Goal: Task Accomplishment & Management: Manage account settings

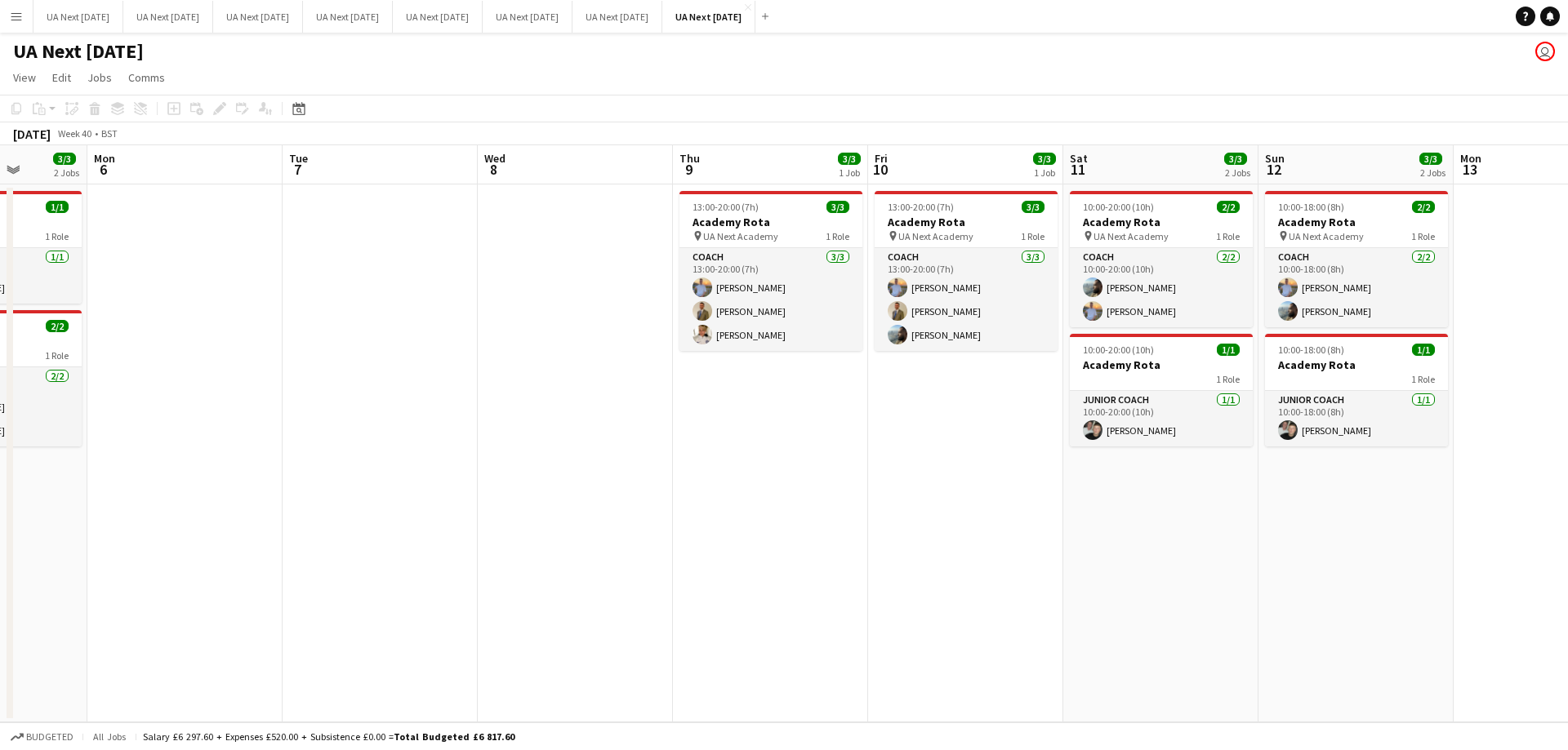
scroll to position [0, 499]
click at [798, 293] on app-card-role "Coach [DATE] 13:00-20:00 (7h) [PERSON_NAME] [PERSON_NAME] [PERSON_NAME]" at bounding box center [770, 299] width 183 height 103
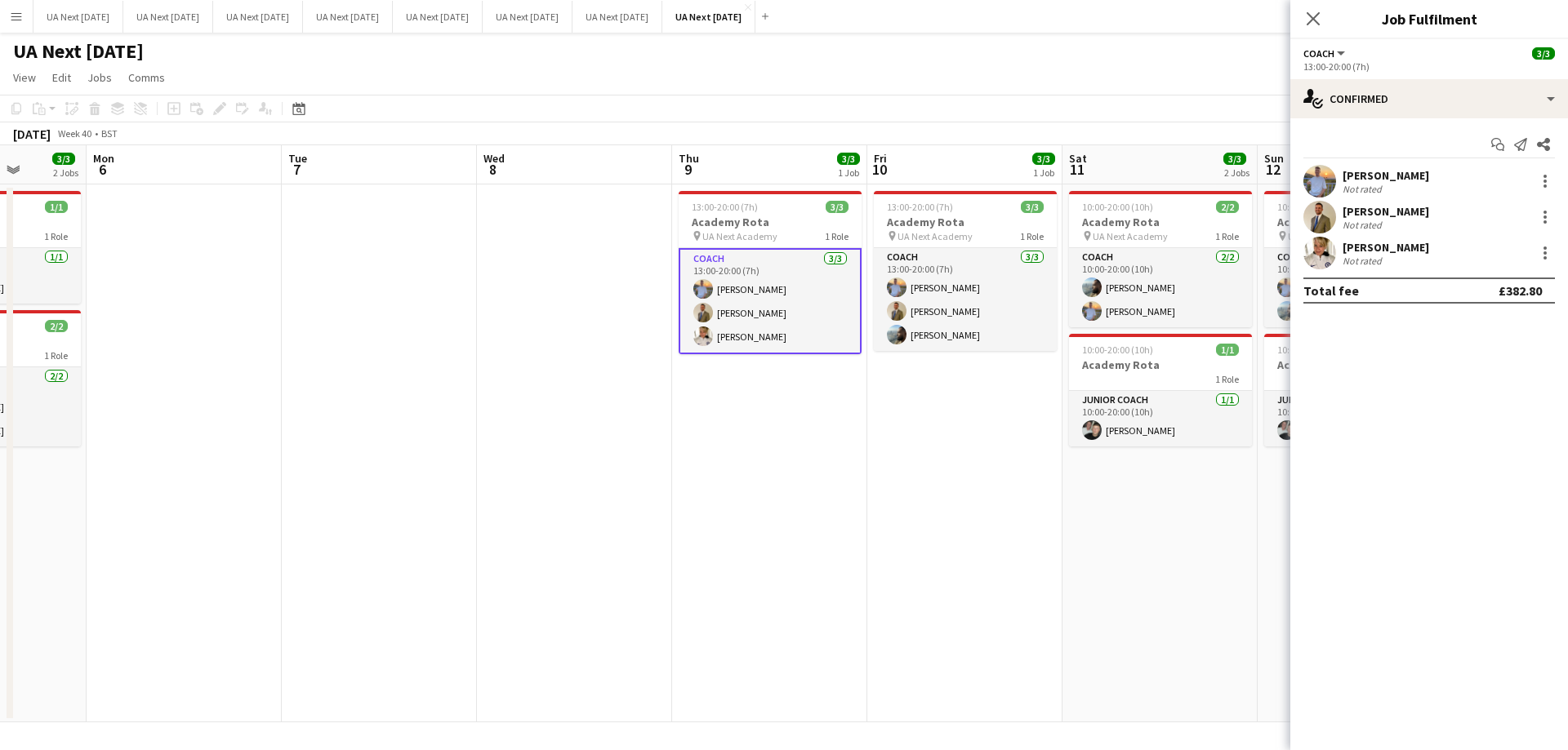
click at [1540, 254] on div at bounding box center [1545, 253] width 20 height 20
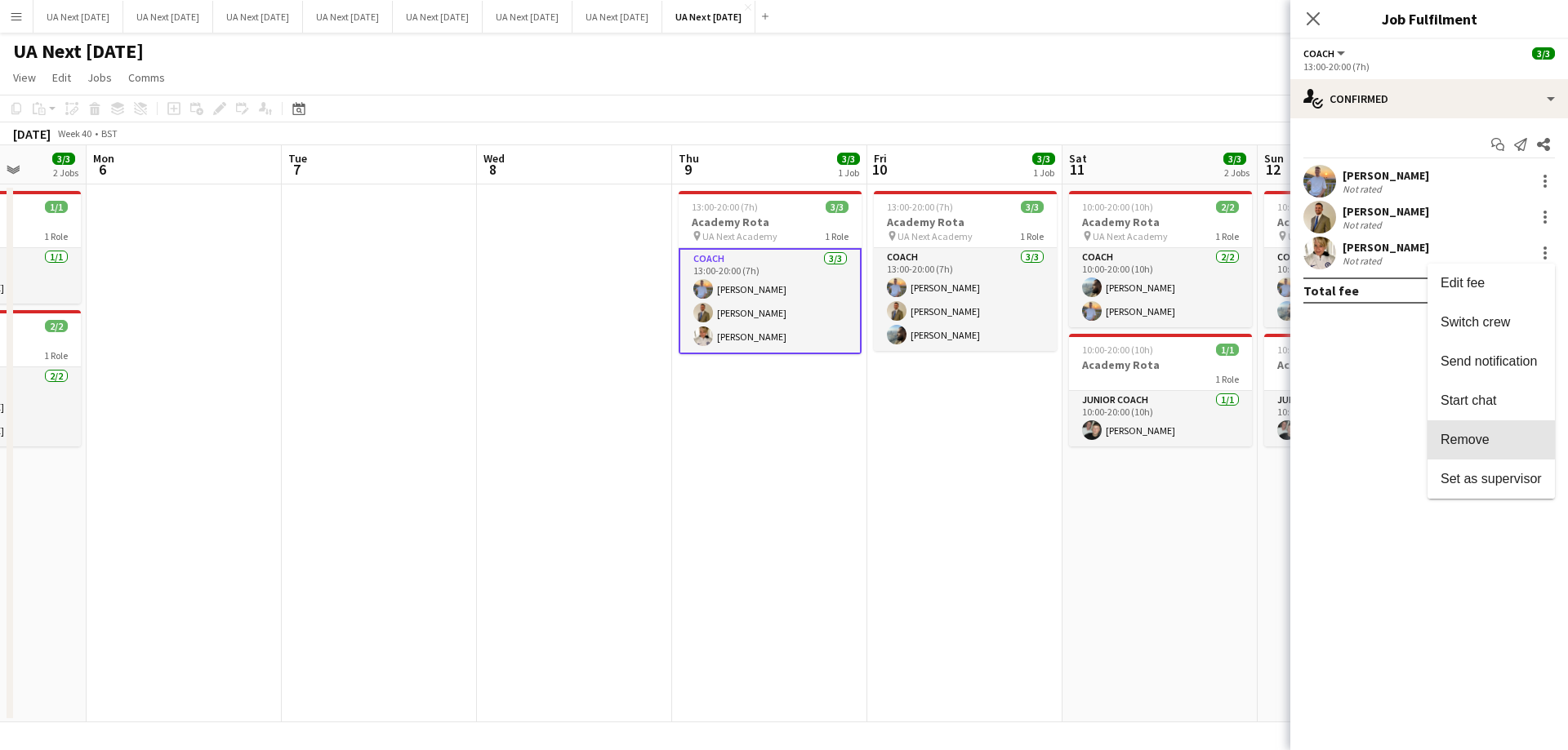
click at [1479, 440] on span "Remove" at bounding box center [1465, 439] width 49 height 14
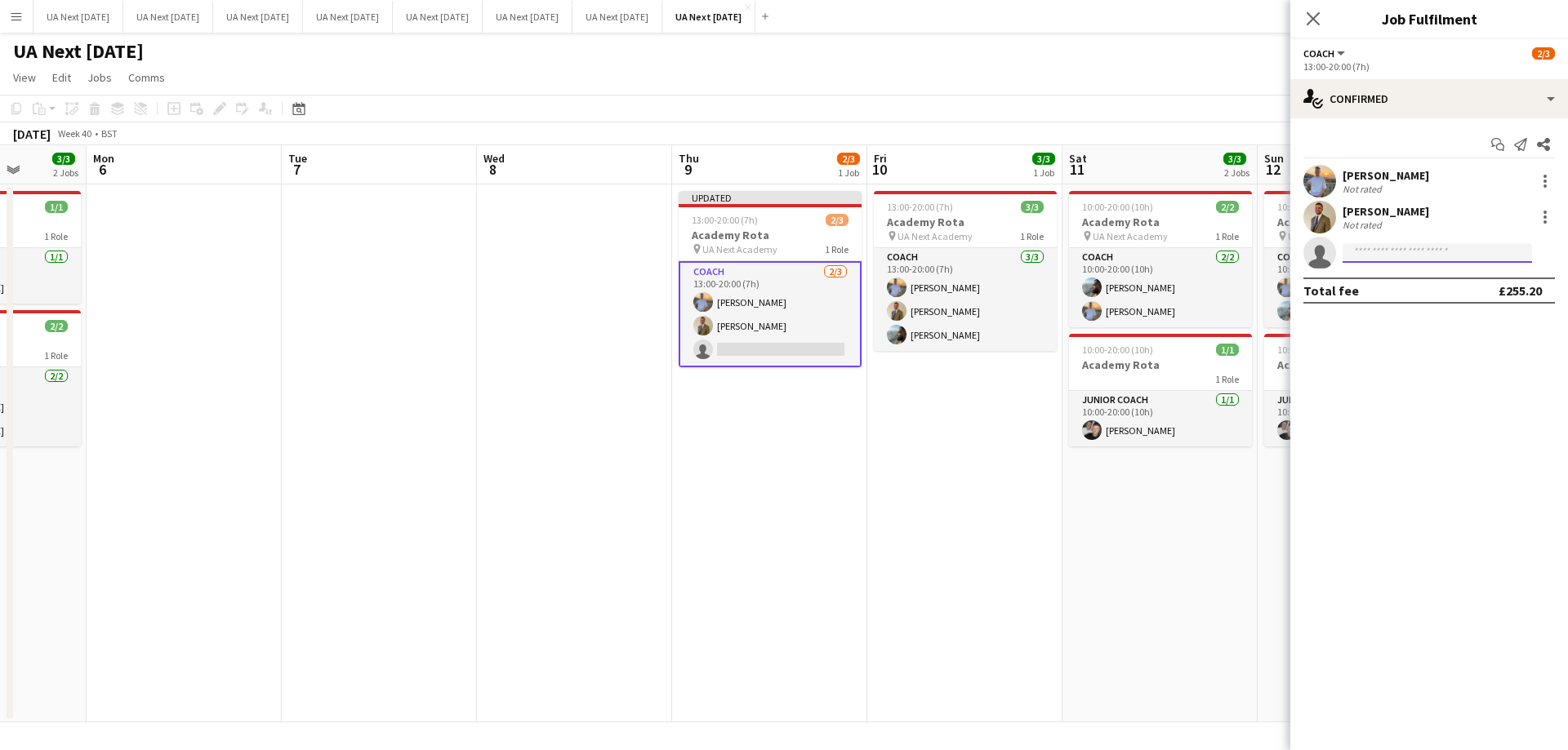
click at [1385, 251] on input at bounding box center [1437, 253] width 190 height 20
type input "****"
click at [1372, 294] on span "[EMAIL_ADDRESS][DOMAIN_NAME]" at bounding box center [1437, 290] width 163 height 13
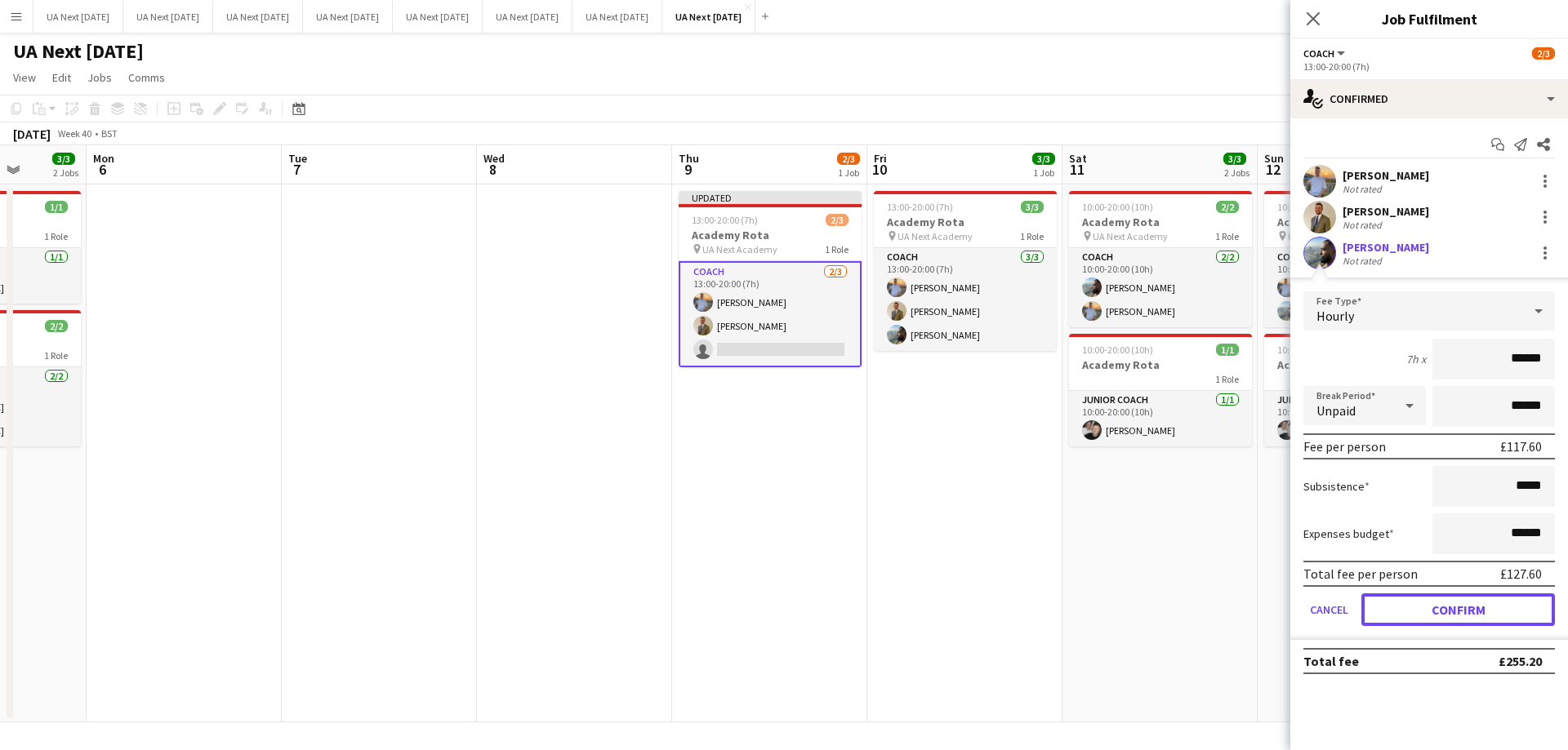
click at [1425, 604] on button "Confirm" at bounding box center [1458, 609] width 193 height 33
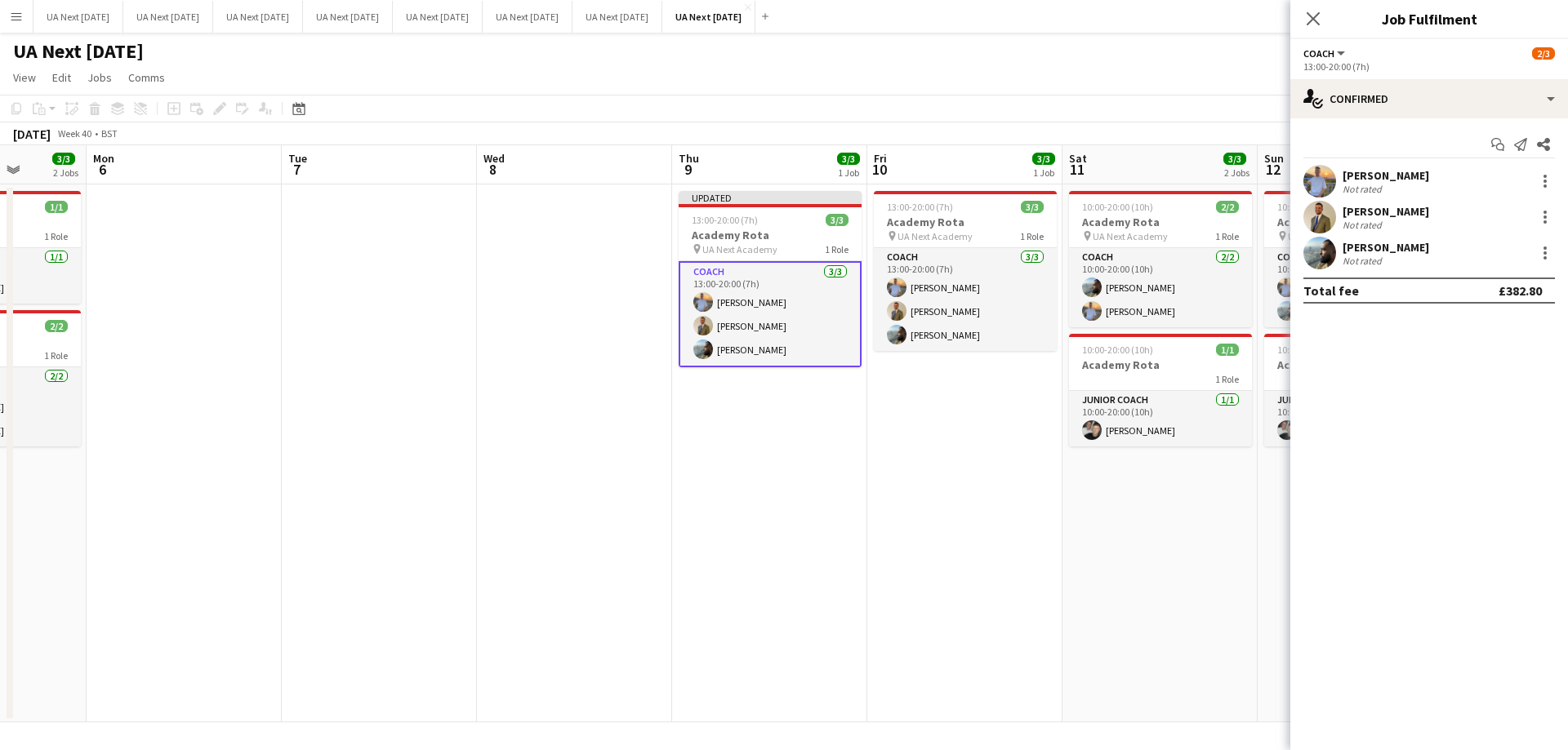
click at [992, 298] on app-card-role "Coach [DATE] 13:00-20:00 (7h) [PERSON_NAME] [PERSON_NAME] [PERSON_NAME]" at bounding box center [965, 299] width 183 height 103
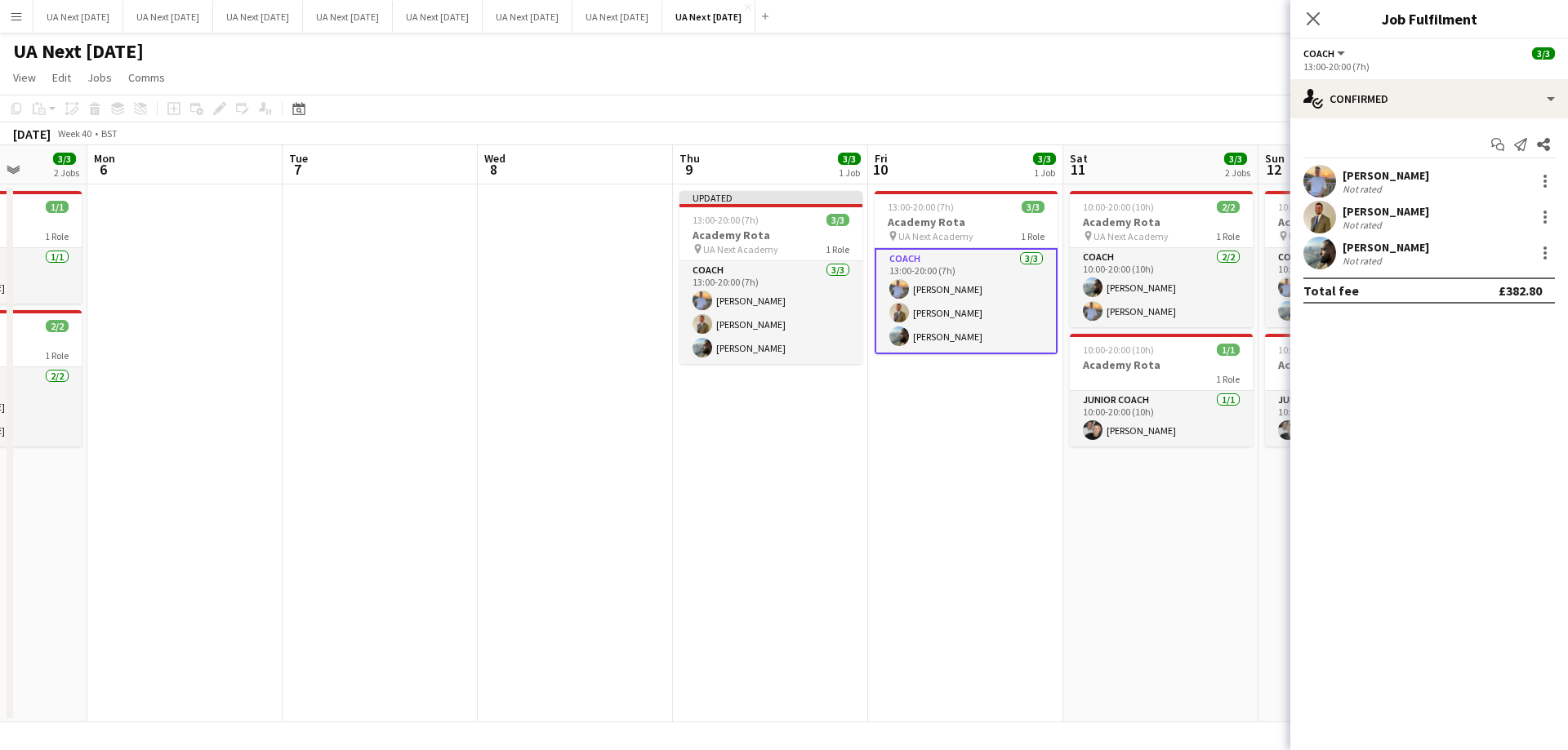
click at [1542, 254] on div at bounding box center [1545, 253] width 20 height 20
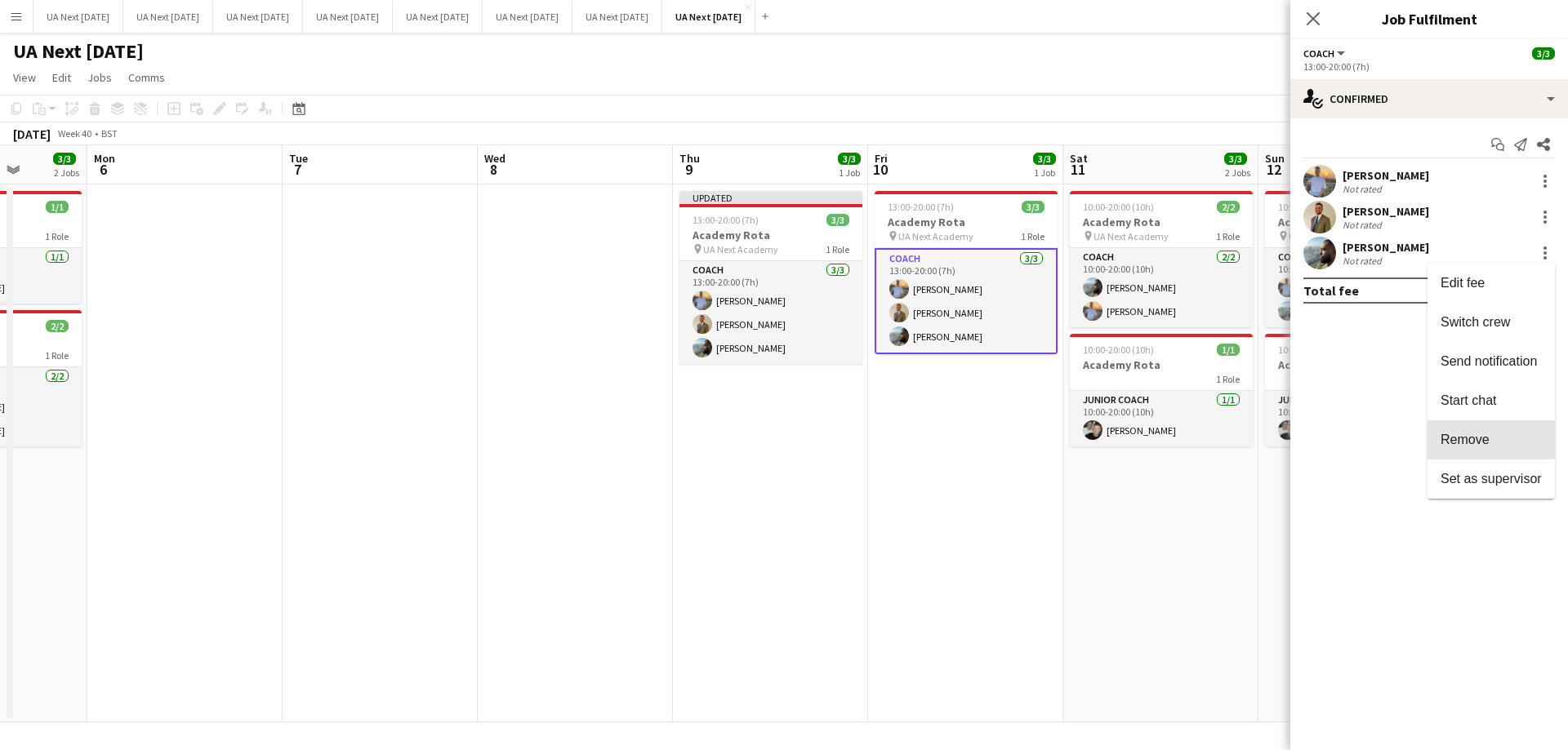
click at [1479, 436] on span "Remove" at bounding box center [1465, 439] width 49 height 14
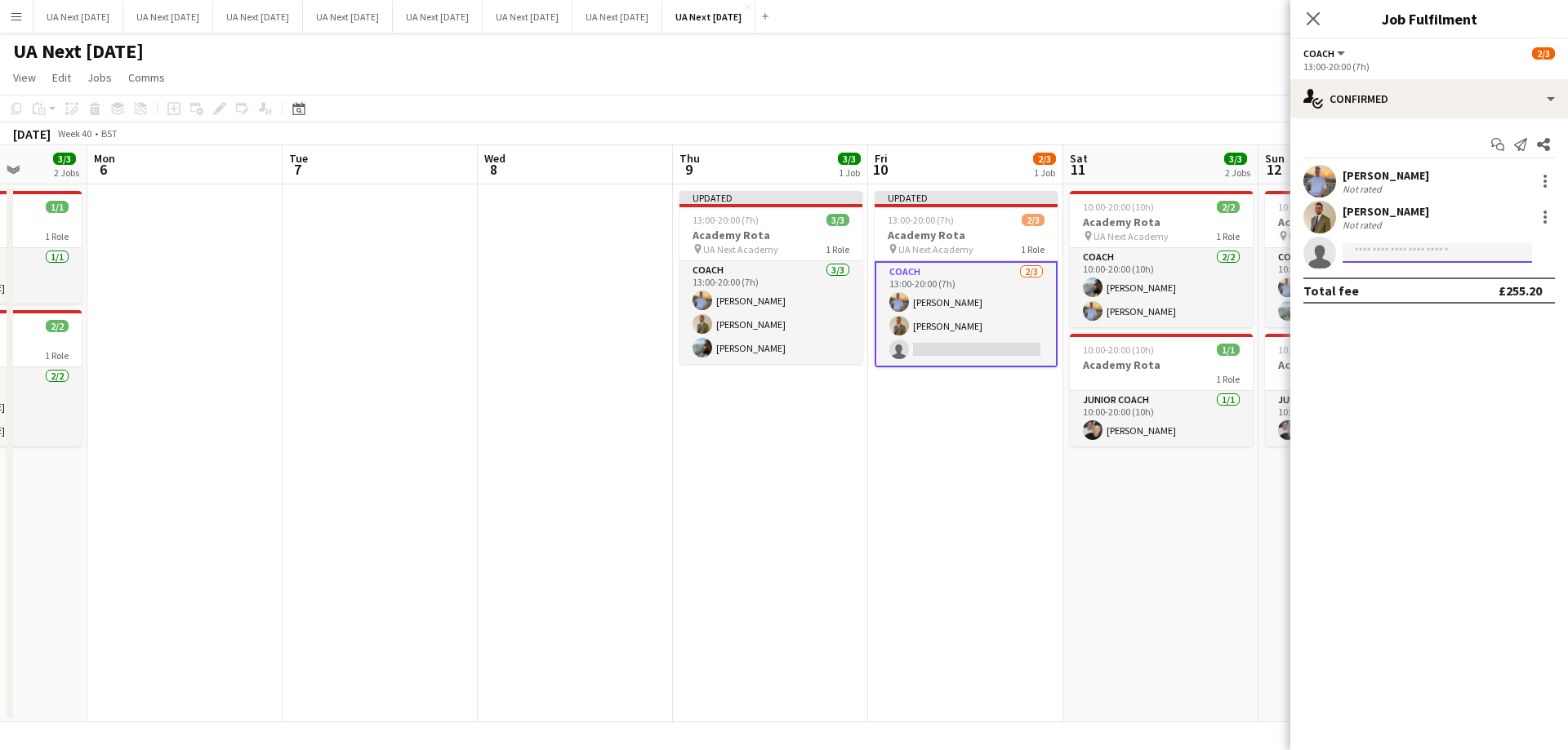
click at [1376, 252] on input at bounding box center [1437, 253] width 190 height 20
type input "*****"
click at [1376, 286] on span "[EMAIL_ADDRESS][DOMAIN_NAME]" at bounding box center [1437, 290] width 163 height 13
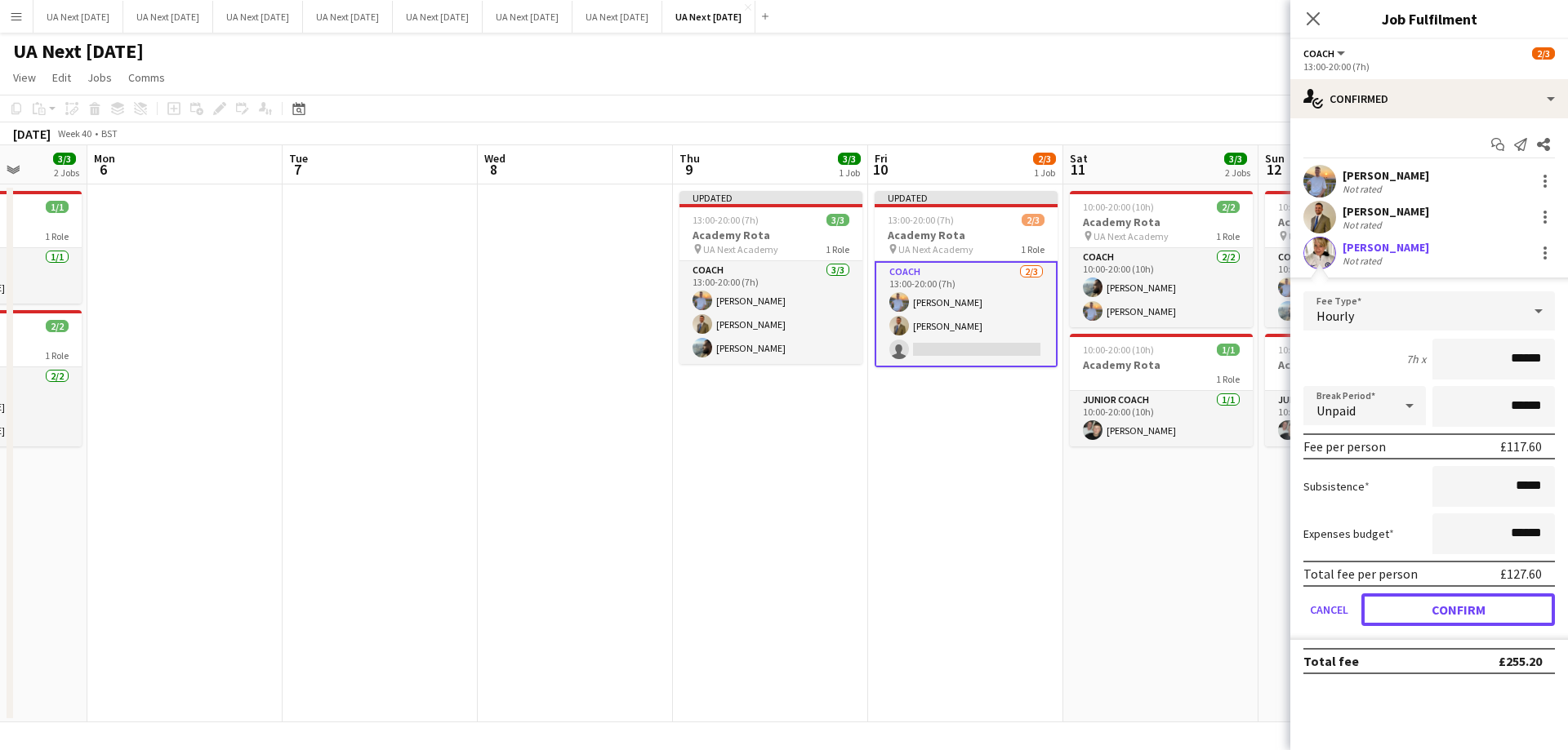
click at [1423, 616] on button "Confirm" at bounding box center [1458, 609] width 193 height 33
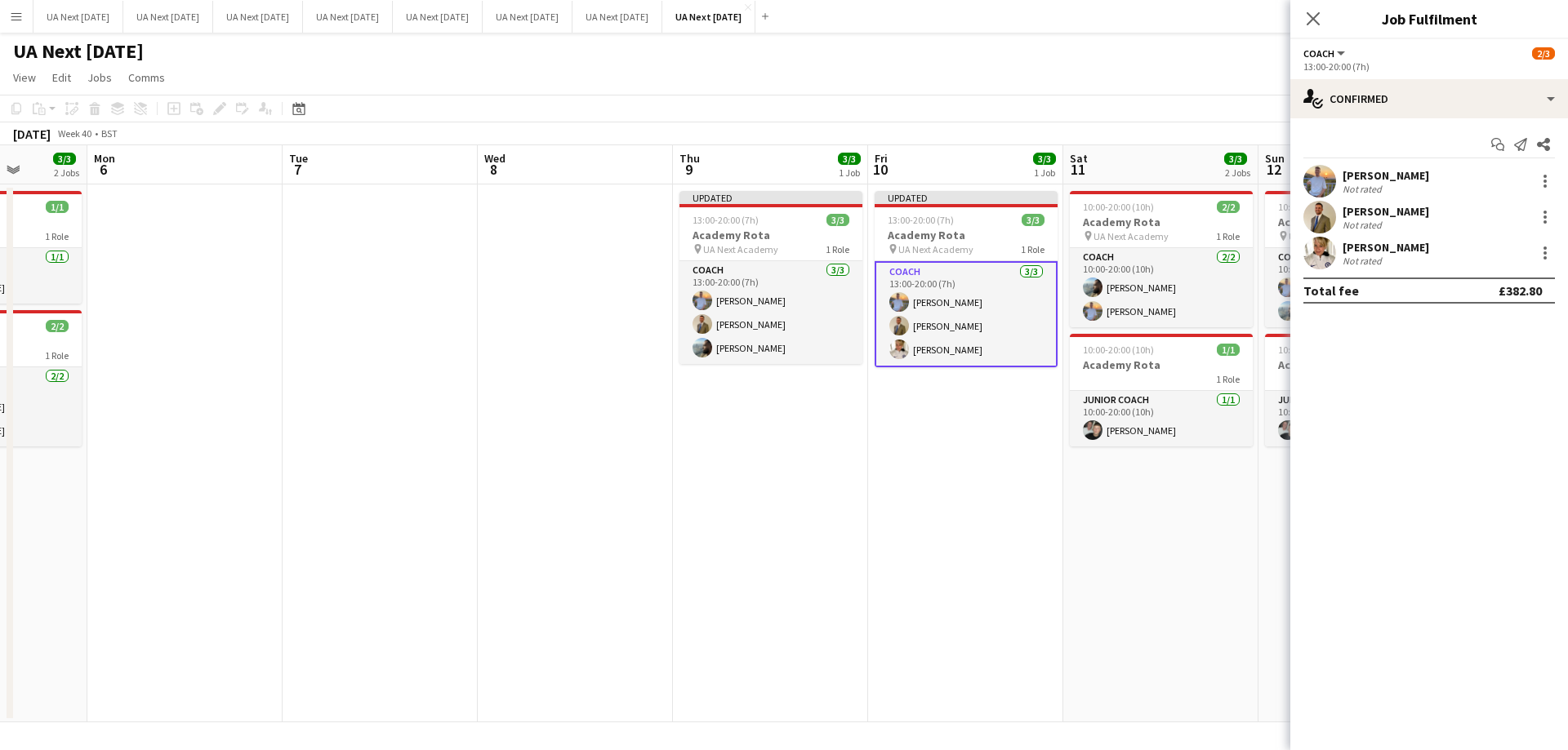
click at [1316, 20] on icon "Close pop-in" at bounding box center [1314, 19] width 13 height 13
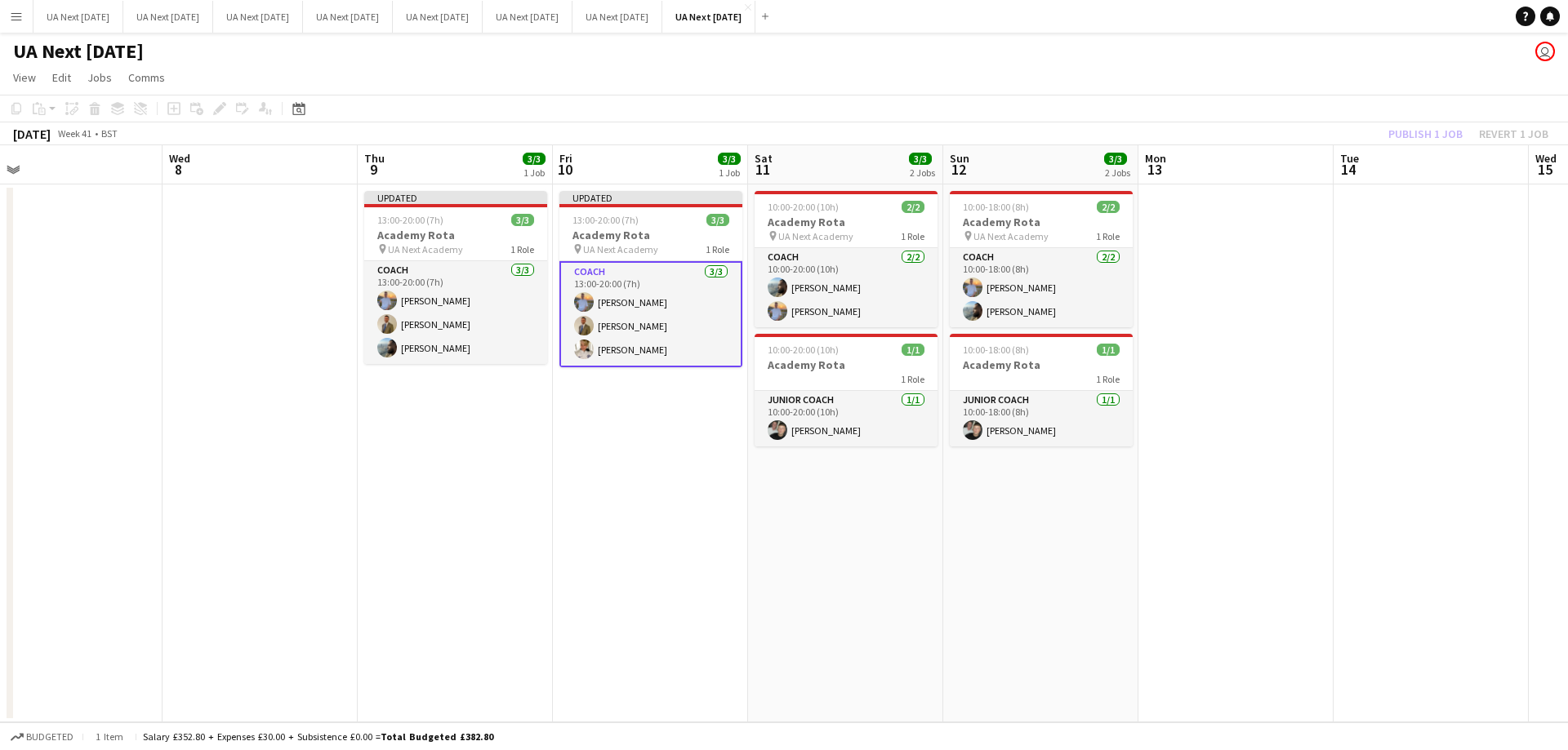
scroll to position [0, 414]
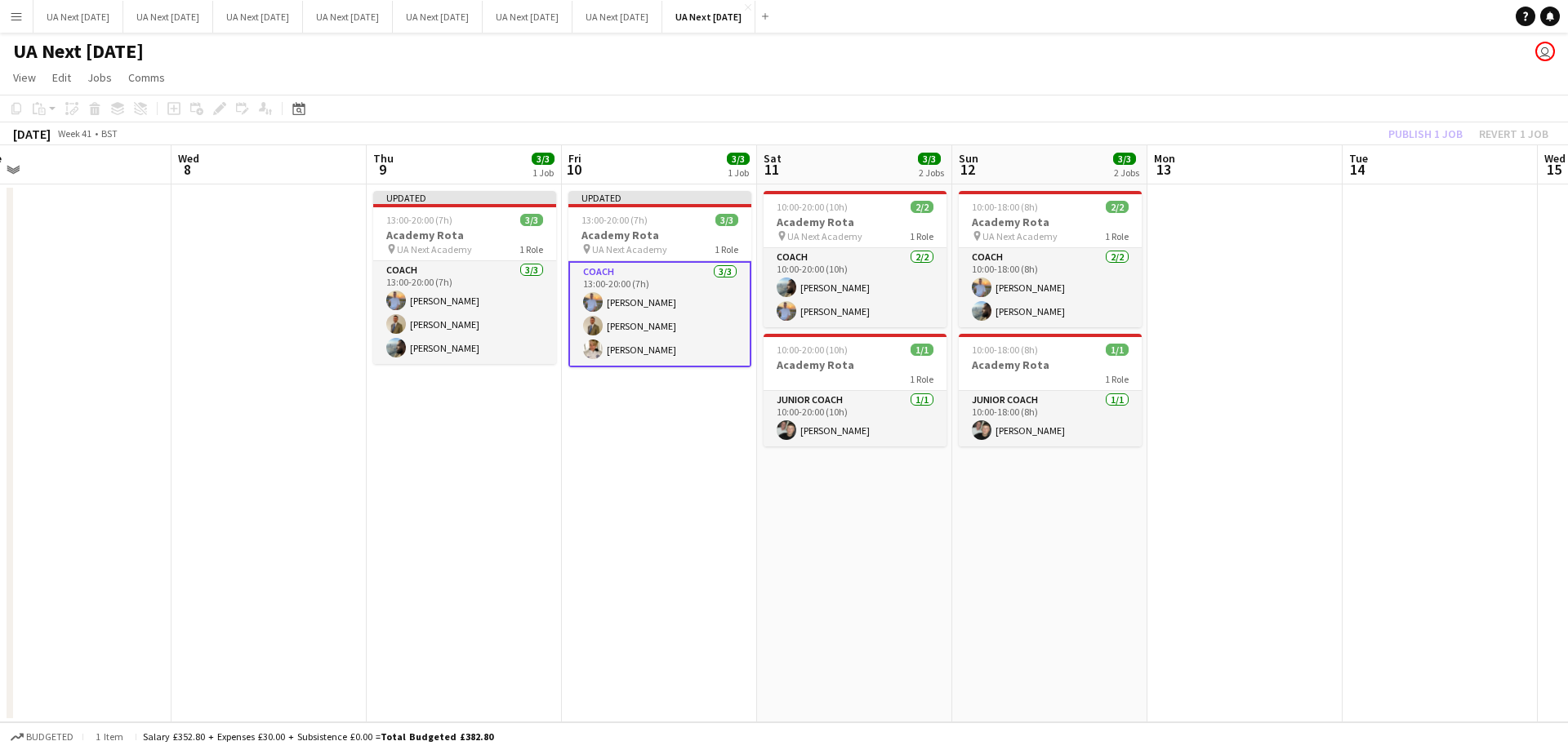
click at [467, 204] on div "Updated" at bounding box center [464, 198] width 183 height 13
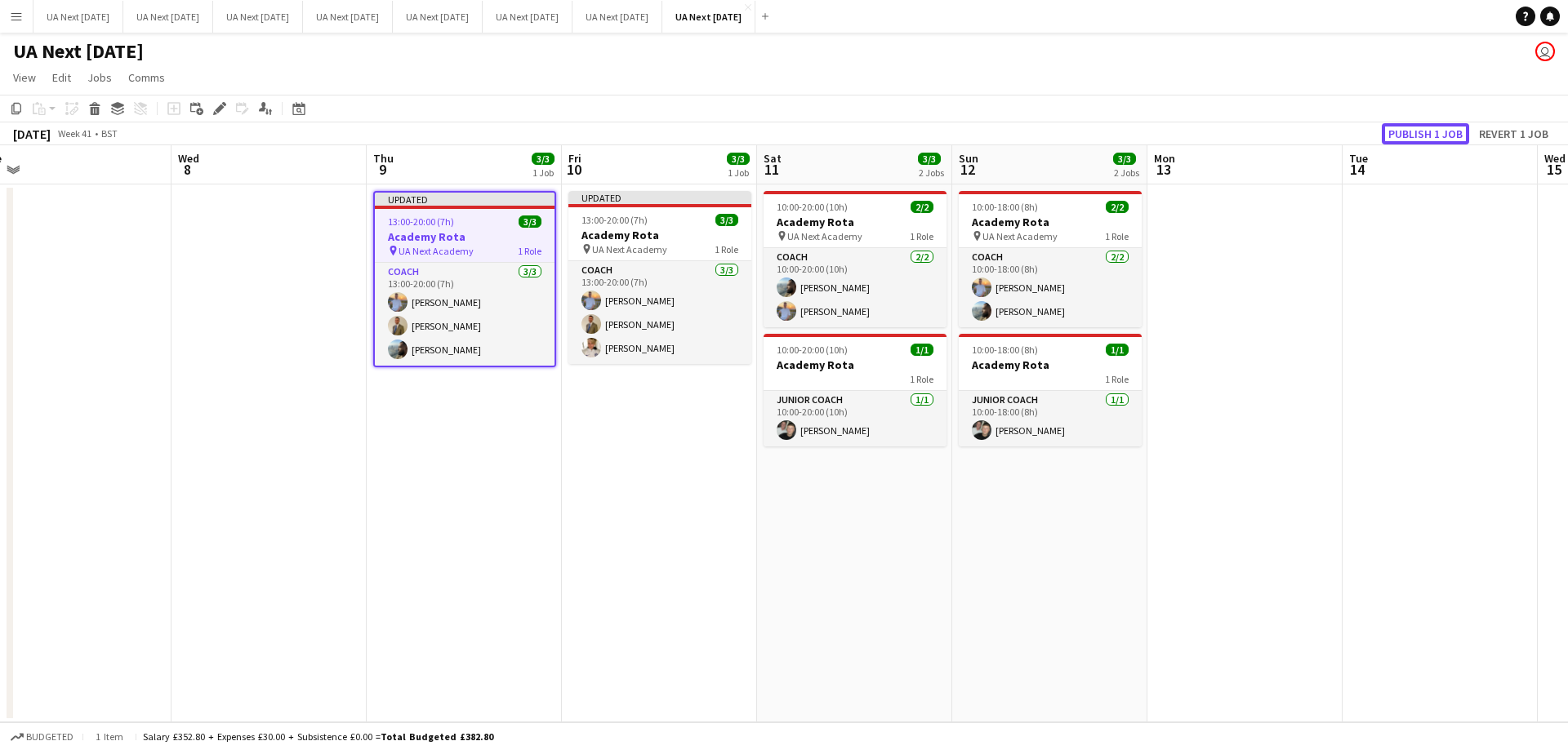
click at [1424, 134] on button "Publish 1 job" at bounding box center [1425, 133] width 87 height 22
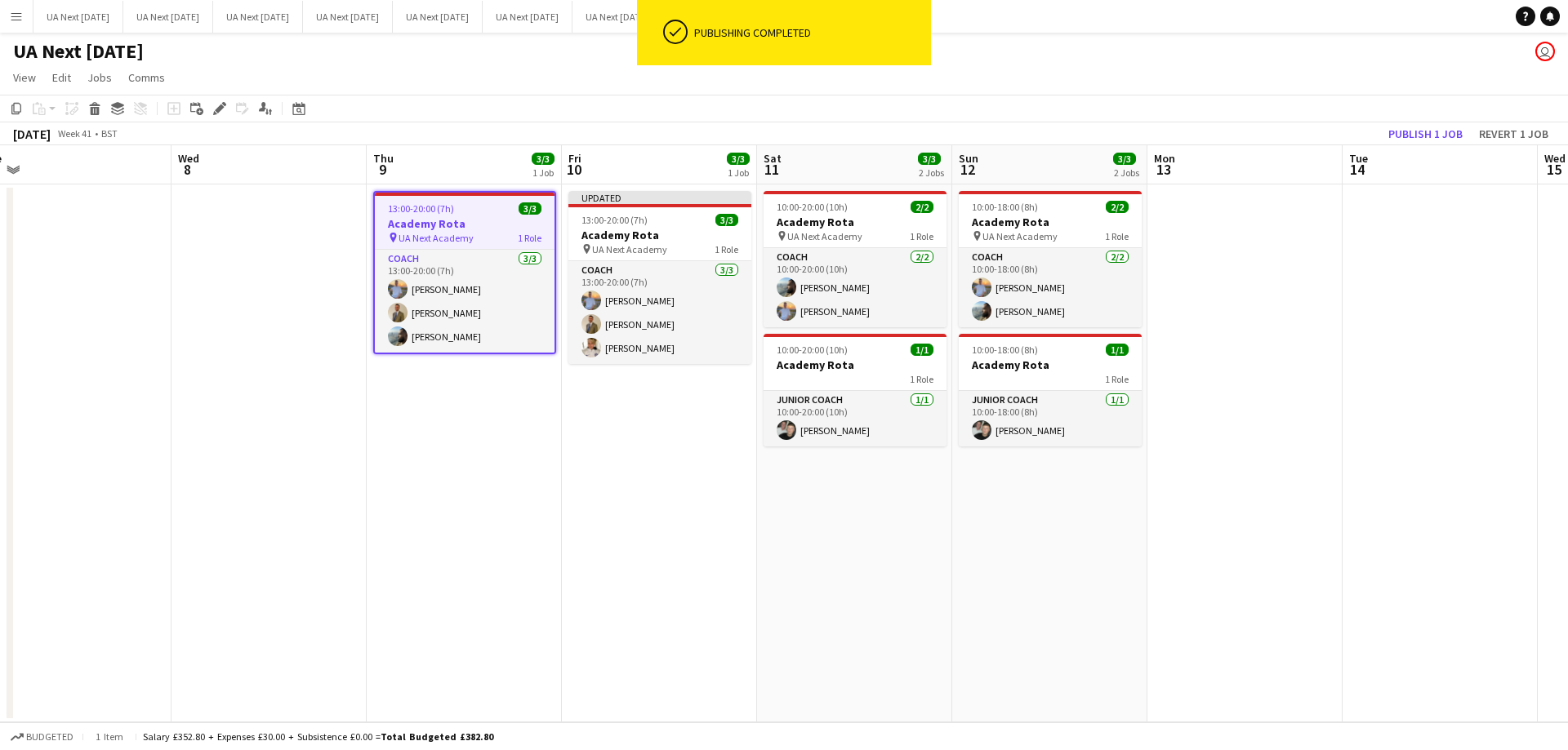
click at [676, 205] on div at bounding box center [659, 205] width 183 height 3
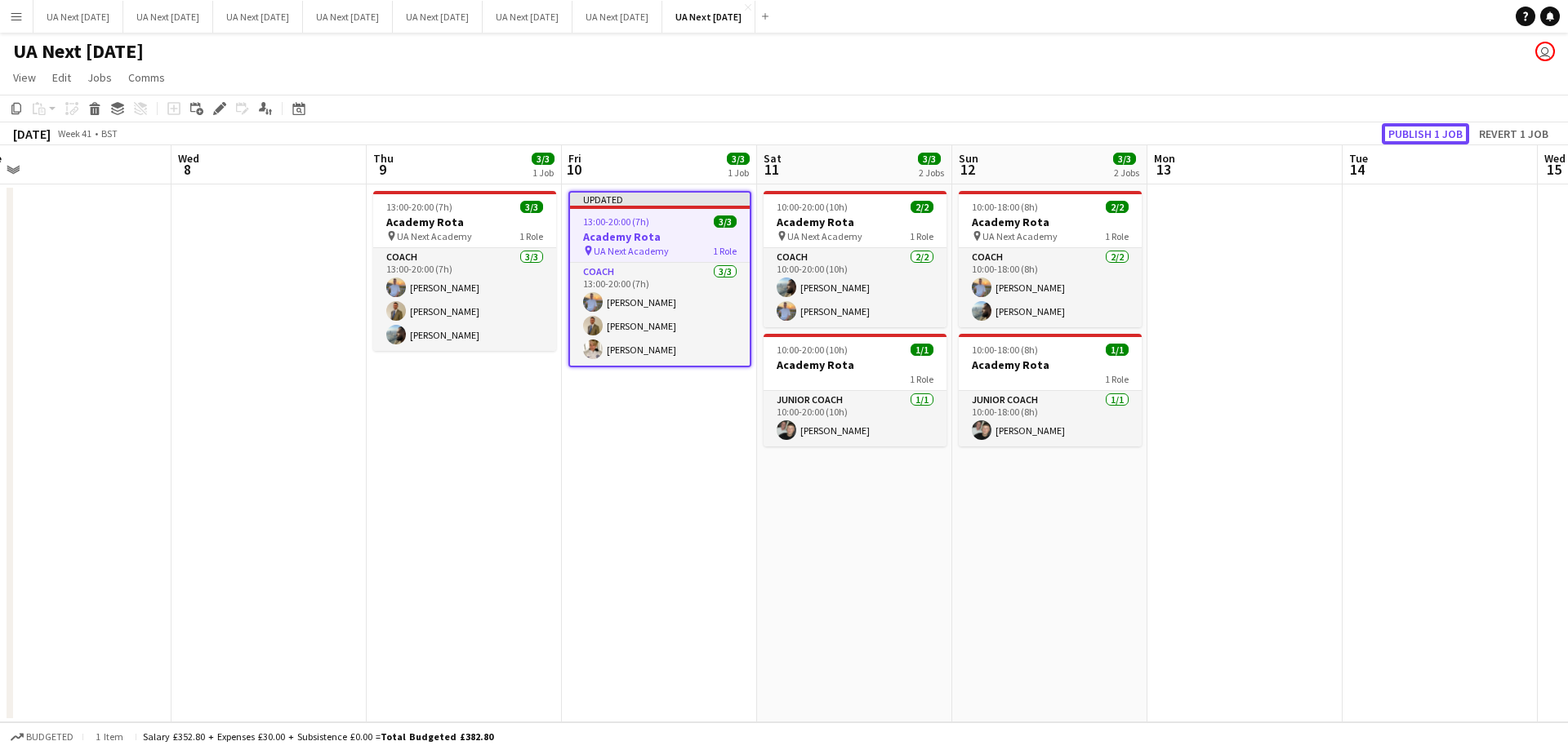
click at [1419, 136] on button "Publish 1 job" at bounding box center [1425, 133] width 87 height 22
